Goal: Task Accomplishment & Management: Use online tool/utility

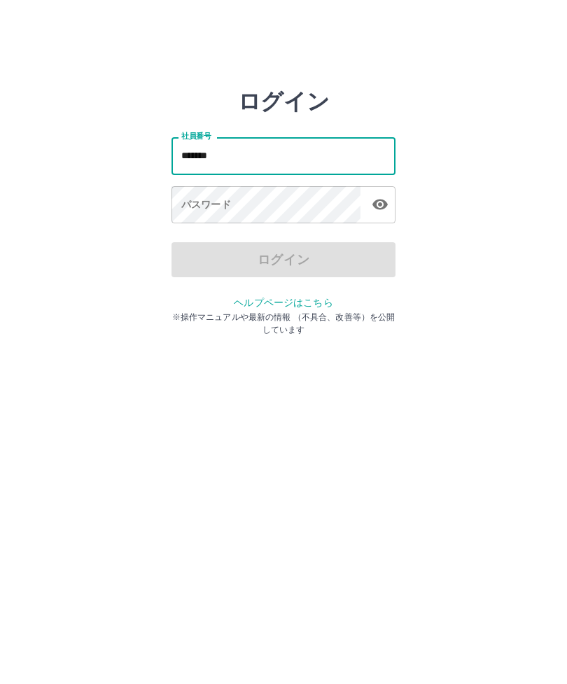
type input "*******"
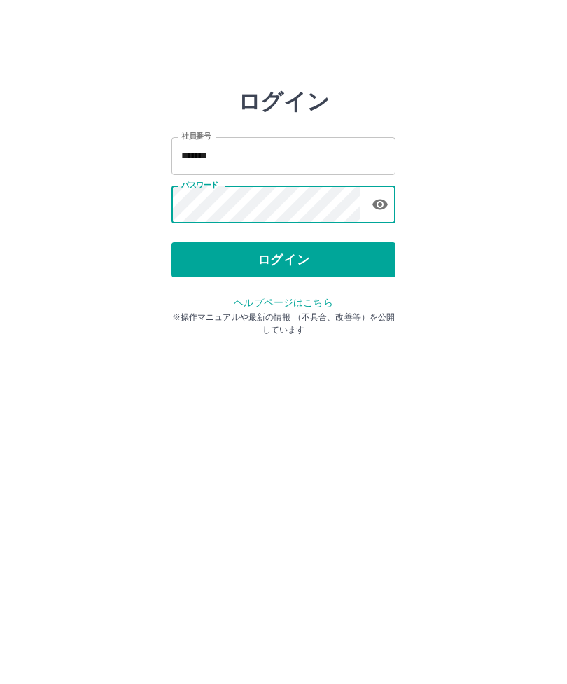
click at [298, 258] on button "ログイン" at bounding box center [284, 259] width 224 height 35
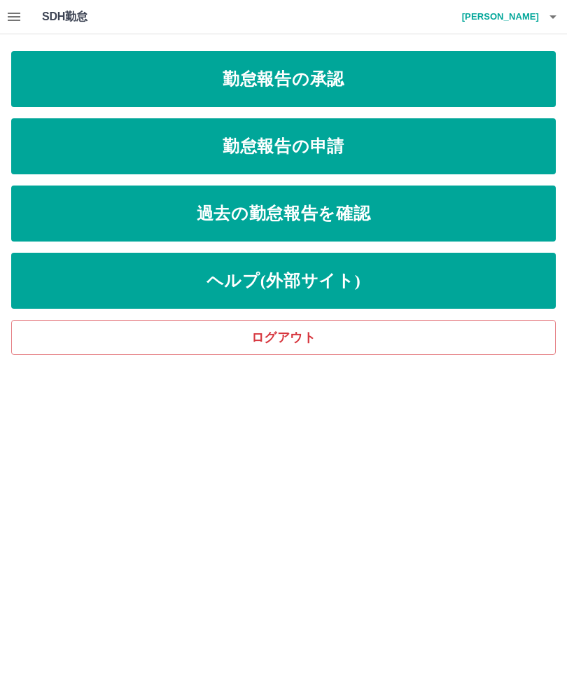
click at [347, 84] on link "勤怠報告の承認" at bounding box center [283, 79] width 545 height 56
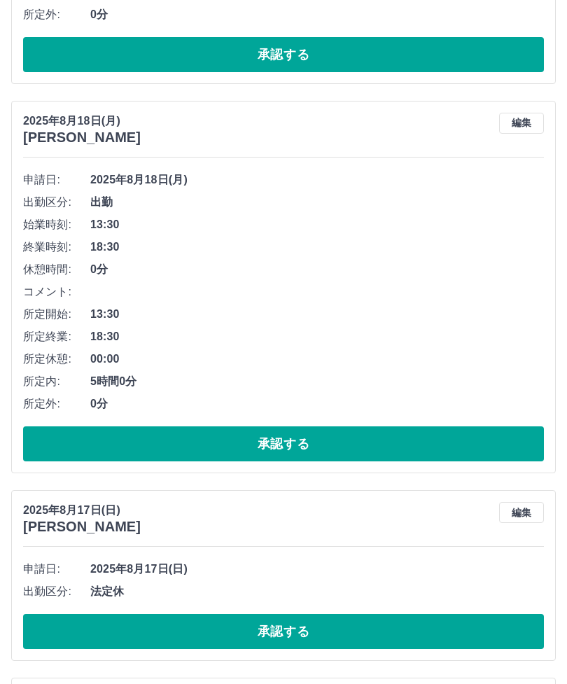
scroll to position [1234, 0]
click at [299, 628] on button "承認する" at bounding box center [283, 631] width 521 height 35
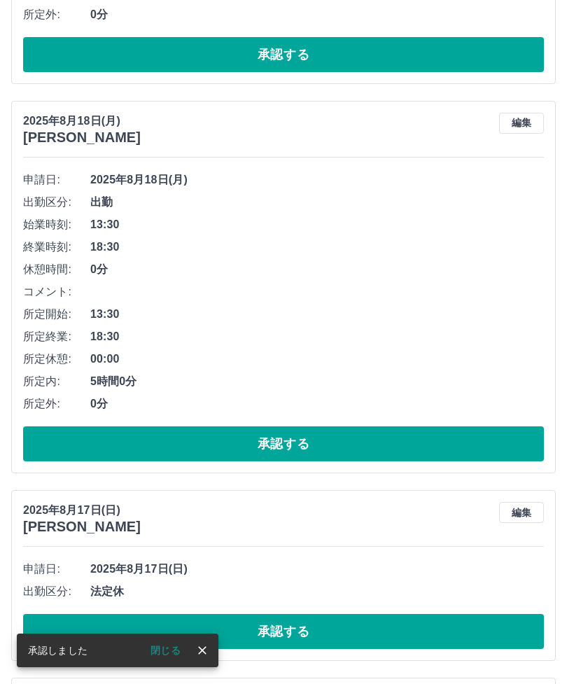
click at [307, 626] on button "承認する" at bounding box center [283, 631] width 521 height 35
click at [301, 623] on button "承認する" at bounding box center [283, 631] width 521 height 35
click at [295, 633] on button "承認する" at bounding box center [283, 631] width 521 height 35
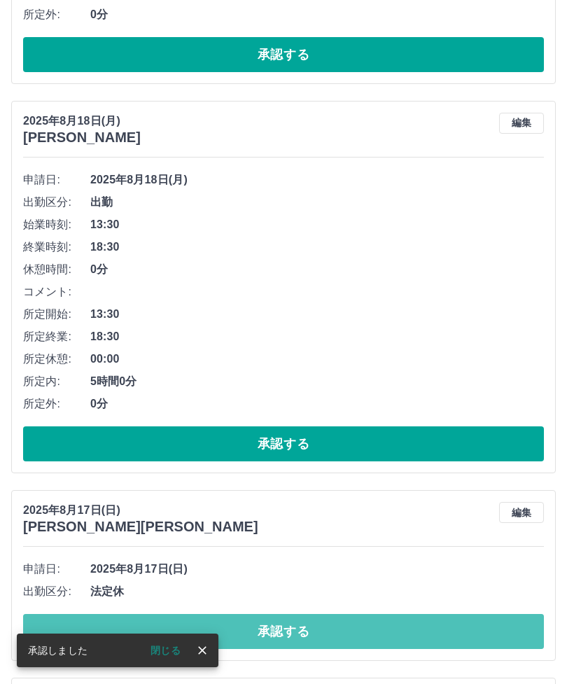
click at [294, 632] on button "承認する" at bounding box center [283, 631] width 521 height 35
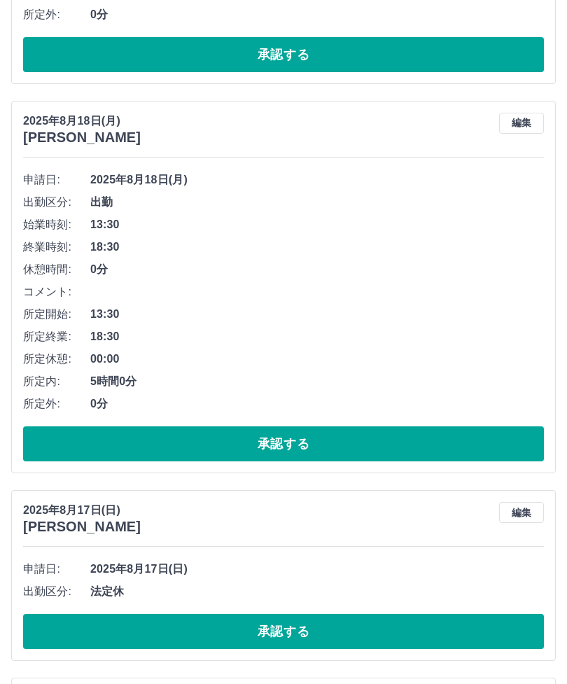
click at [295, 623] on button "承認する" at bounding box center [283, 631] width 521 height 35
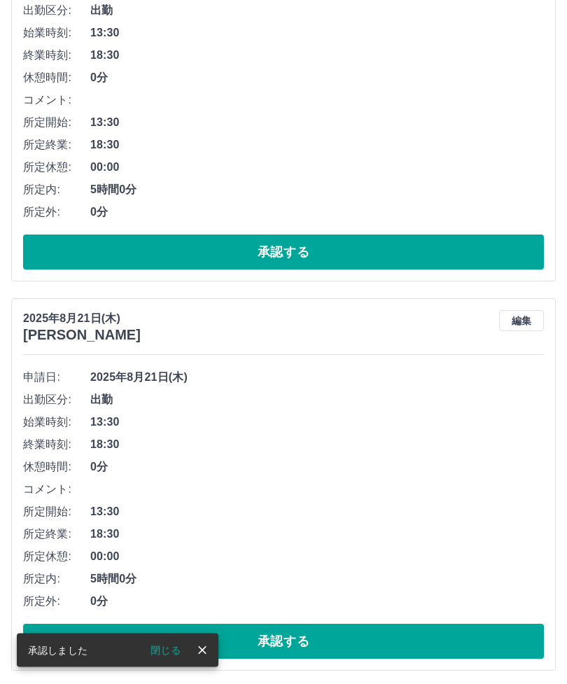
scroll to position [0, 0]
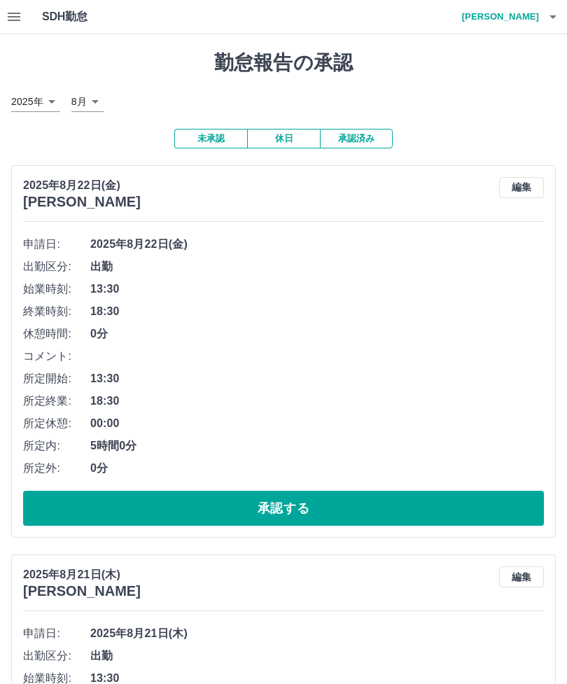
click at [362, 134] on button "承認済み" at bounding box center [356, 139] width 73 height 20
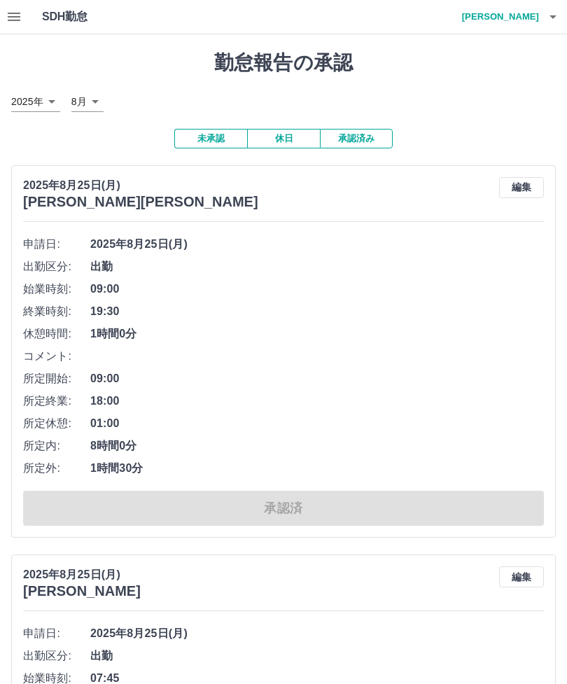
click at [549, 20] on icon "button" at bounding box center [553, 16] width 17 height 17
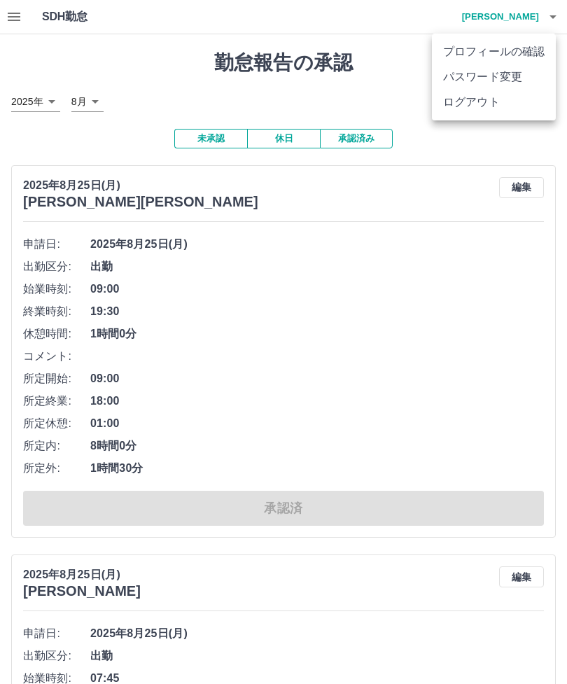
click at [481, 104] on li "ログアウト" at bounding box center [494, 102] width 124 height 25
